Goal: Task Accomplishment & Management: Manage account settings

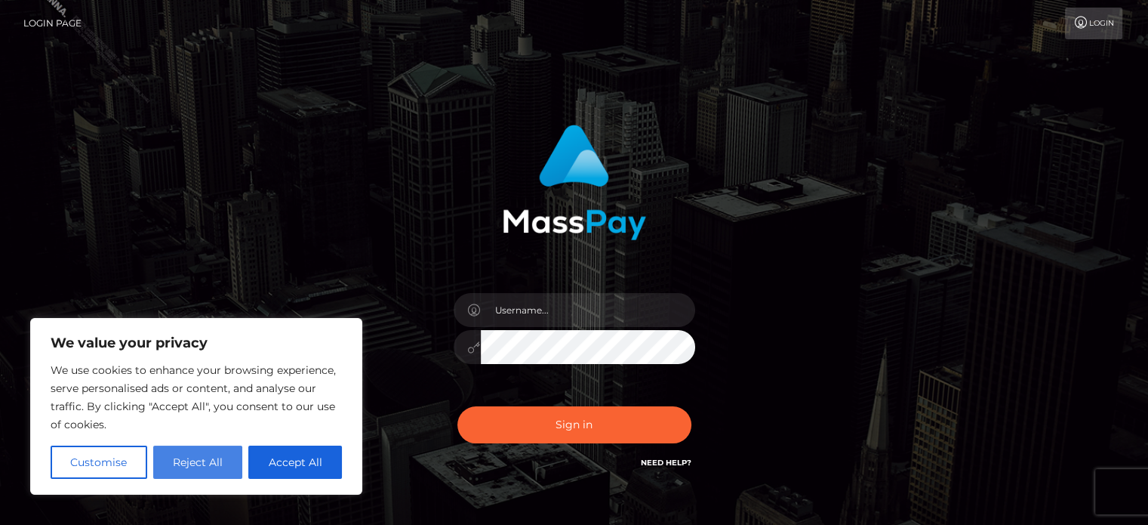
click at [217, 460] on button "Reject All" at bounding box center [198, 461] width 90 height 33
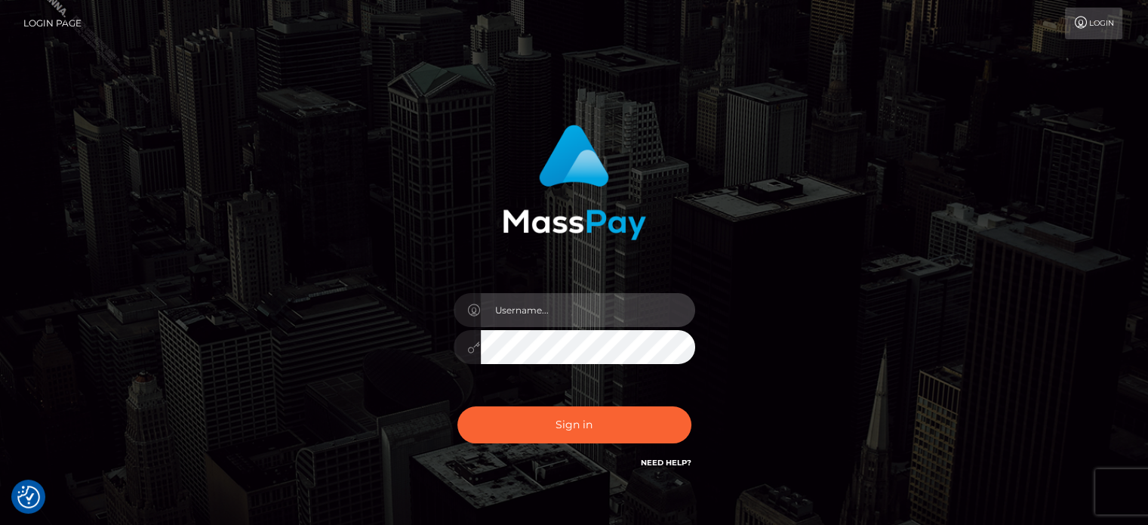
click at [519, 312] on input "text" at bounding box center [588, 310] width 214 height 34
click at [545, 309] on input "text" at bounding box center [588, 310] width 214 height 34
type input "[PERSON_NAME][EMAIL_ADDRESS][DOMAIN_NAME]"
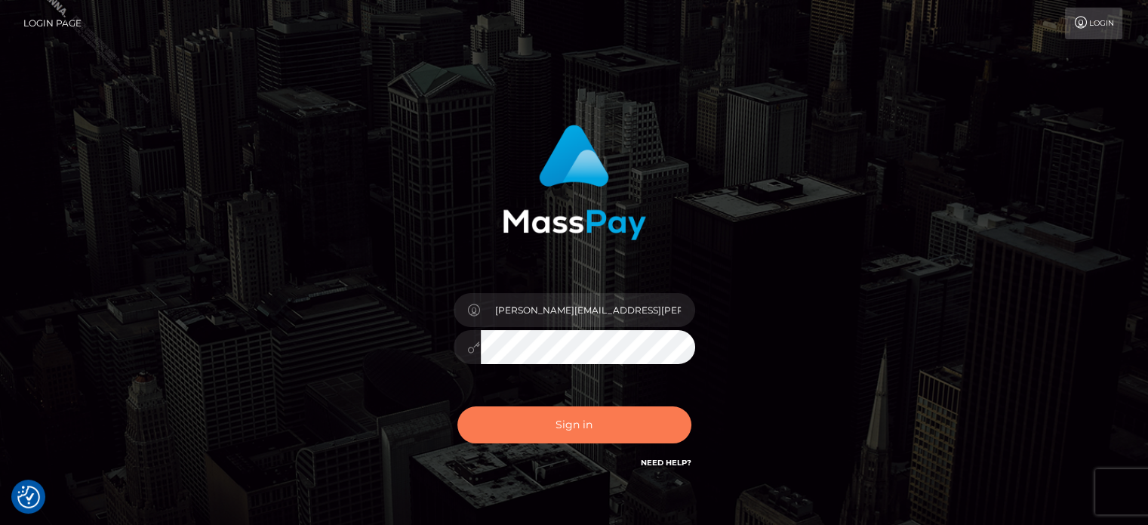
click at [527, 430] on button "Sign in" at bounding box center [574, 424] width 234 height 37
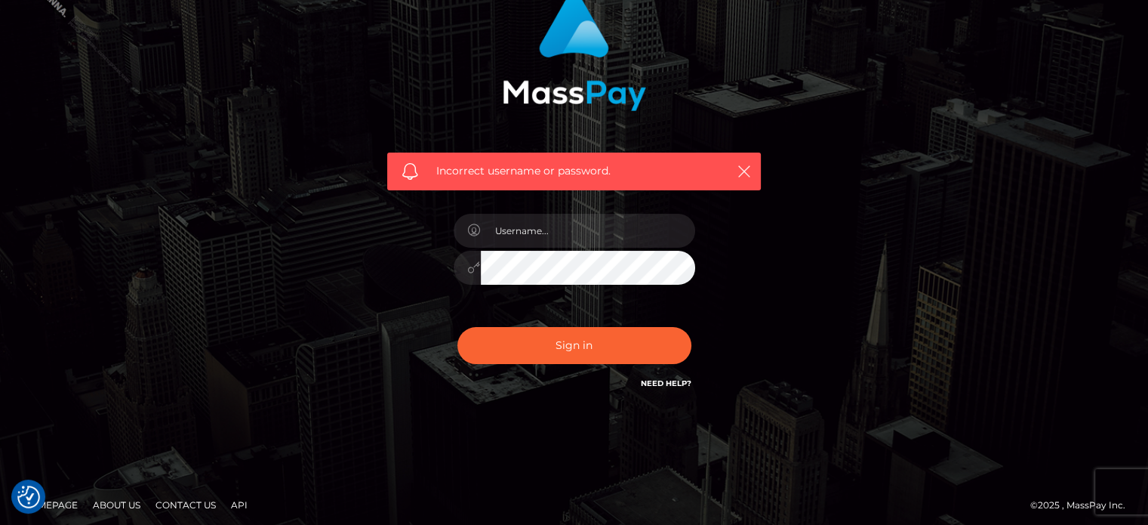
scroll to position [135, 0]
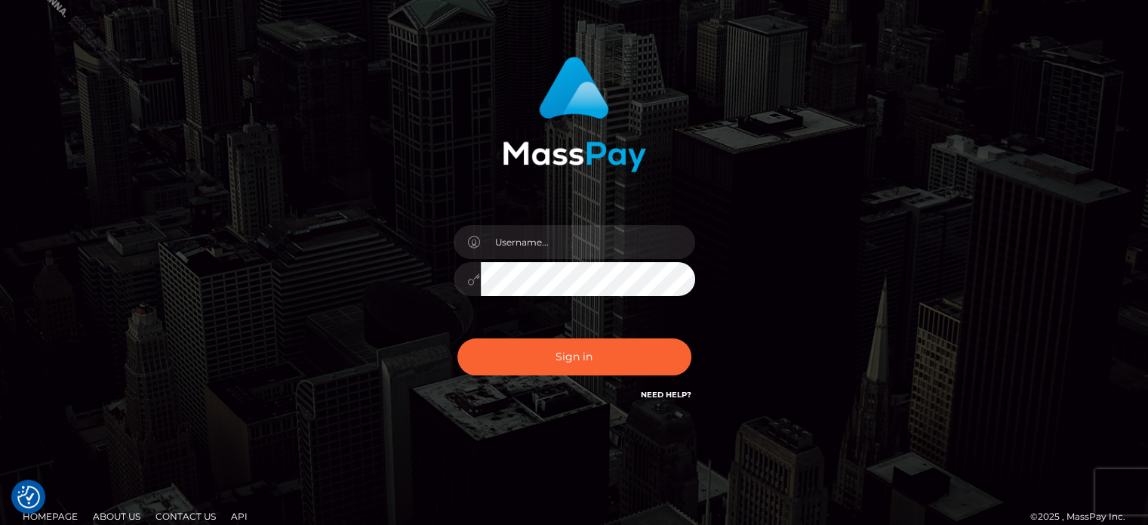
scroll to position [85, 0]
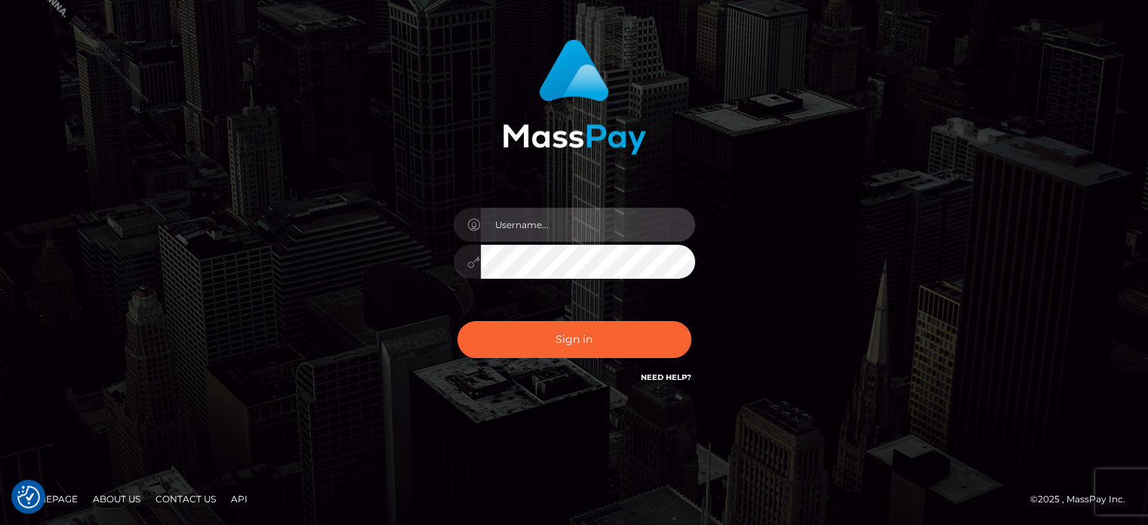
click at [600, 212] on input "text" at bounding box center [588, 225] width 214 height 34
type input "[PERSON_NAME][EMAIL_ADDRESS][DOMAIN_NAME]"
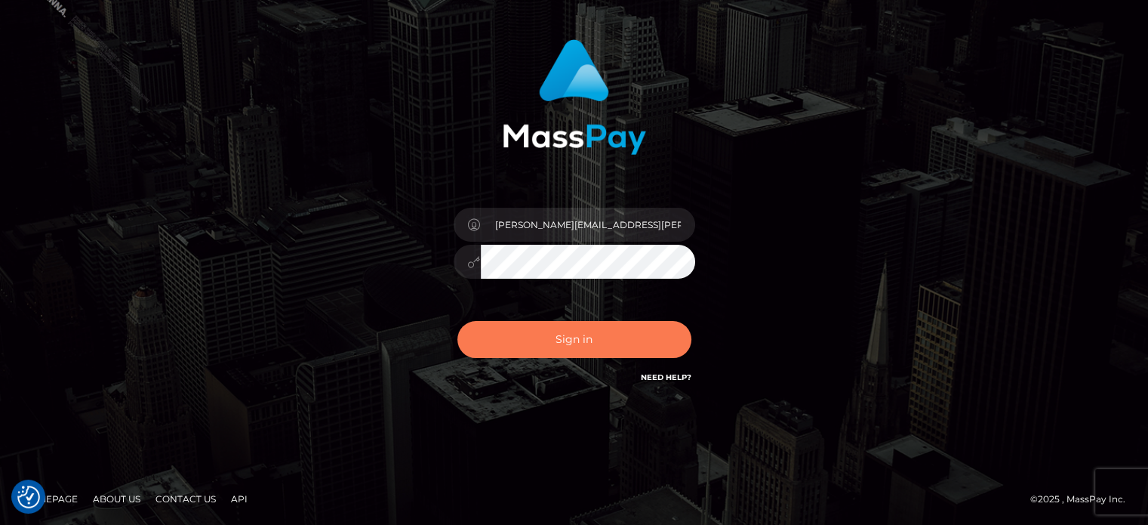
click at [605, 331] on button "Sign in" at bounding box center [574, 339] width 234 height 37
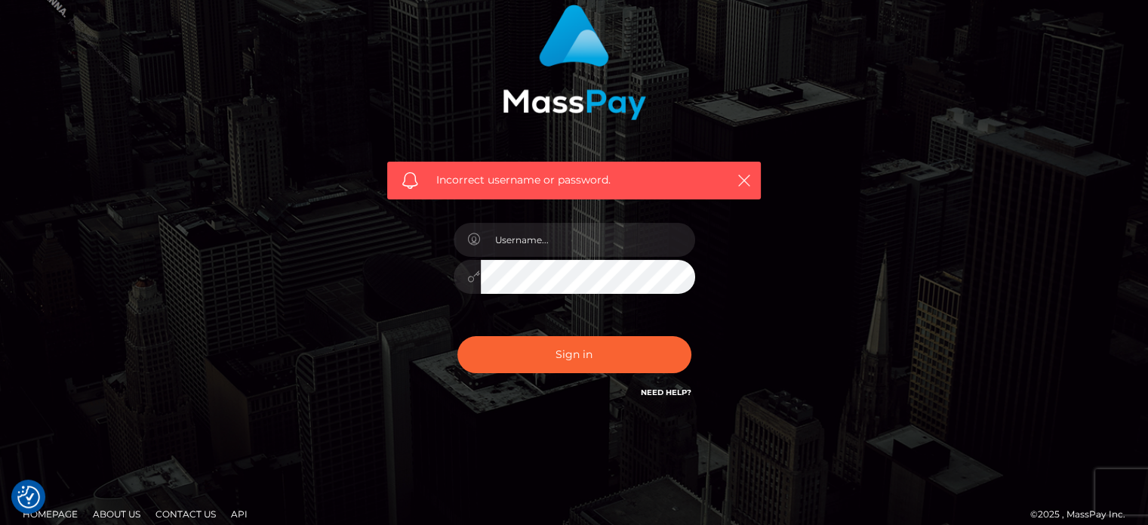
scroll to position [135, 0]
